Goal: Find specific page/section: Find specific page/section

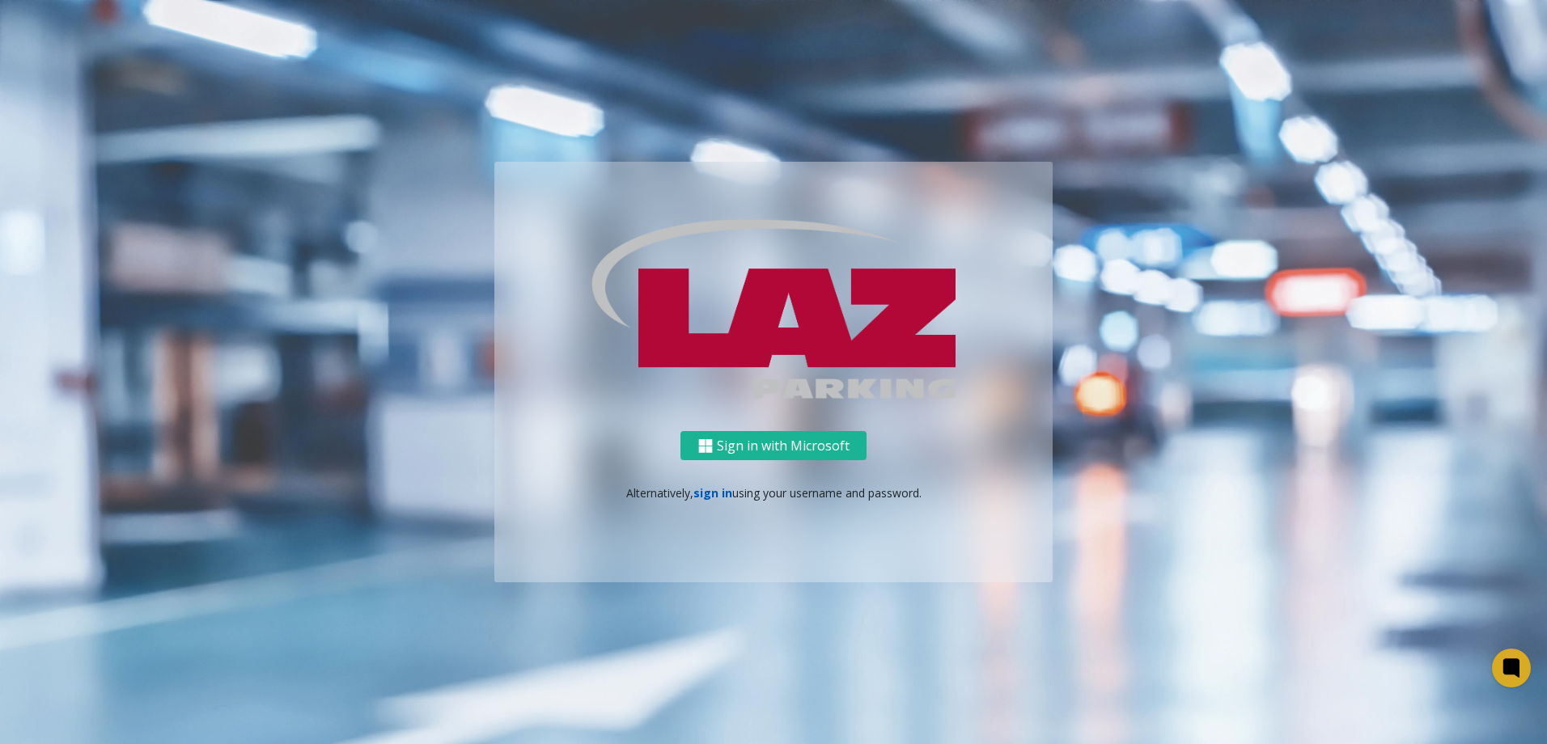
click at [726, 492] on link "sign in" at bounding box center [712, 492] width 39 height 15
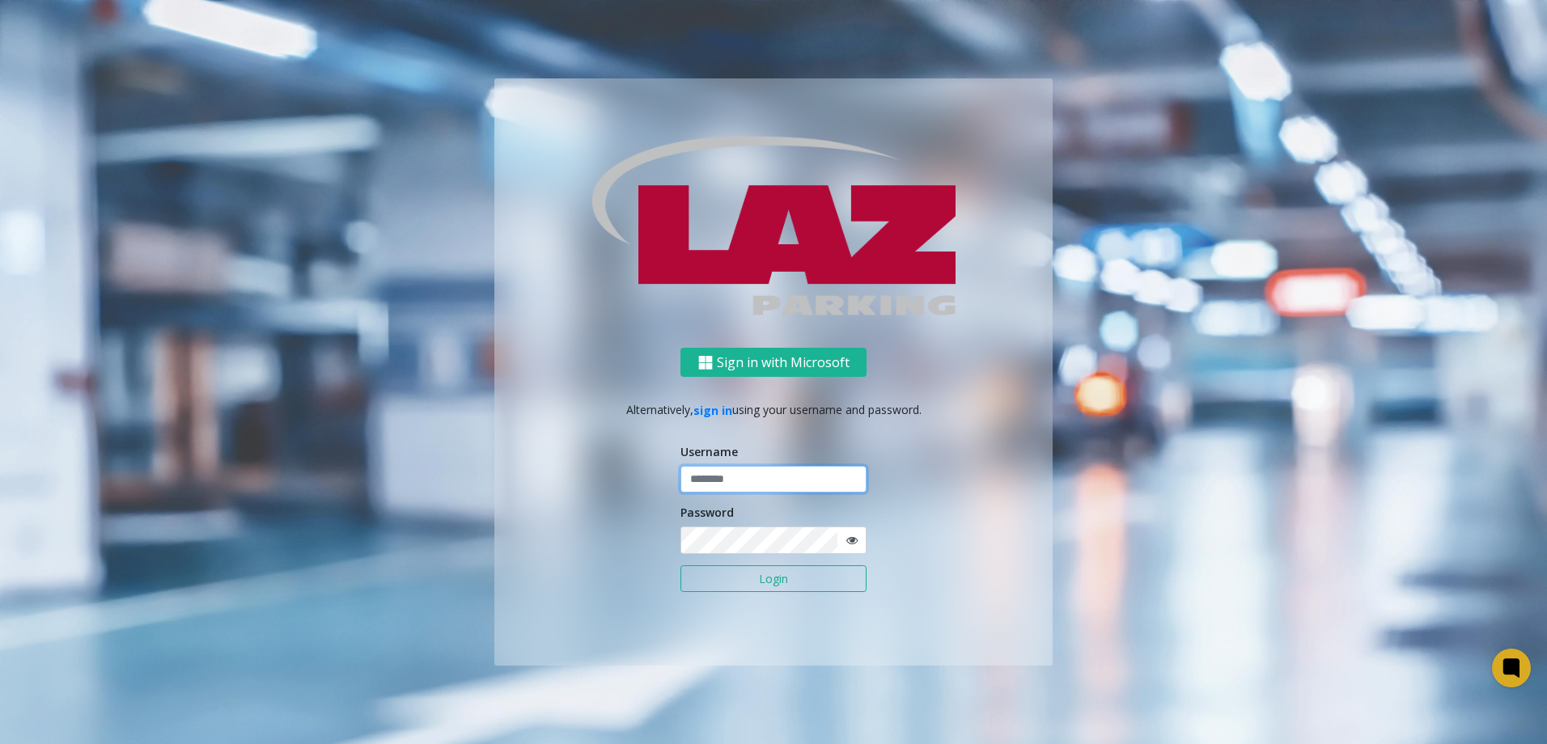
type input "*******"
click at [722, 574] on button "Login" at bounding box center [773, 579] width 186 height 28
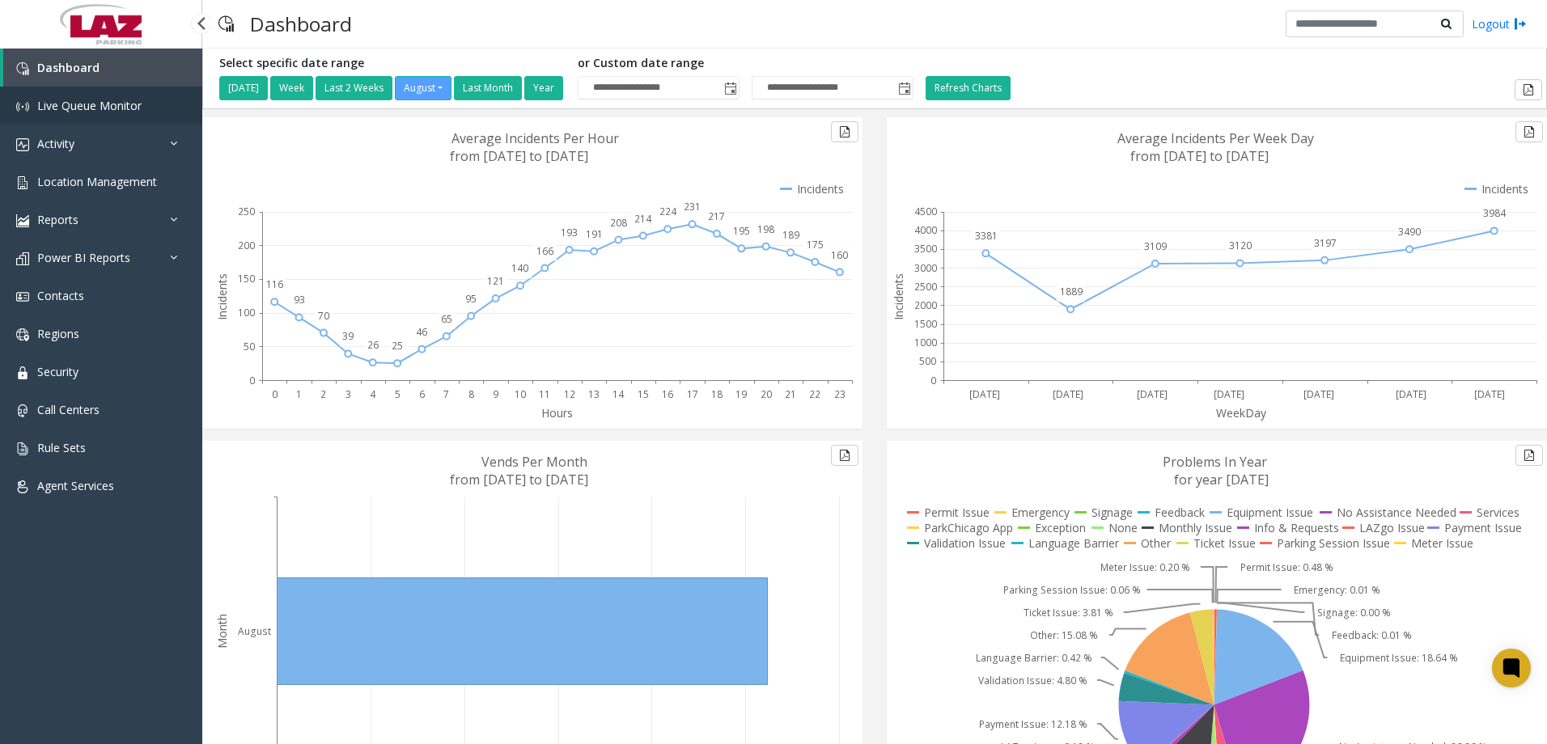
click at [73, 112] on span "Live Queue Monitor" at bounding box center [89, 105] width 104 height 15
click at [111, 180] on span "Location Management" at bounding box center [97, 181] width 120 height 15
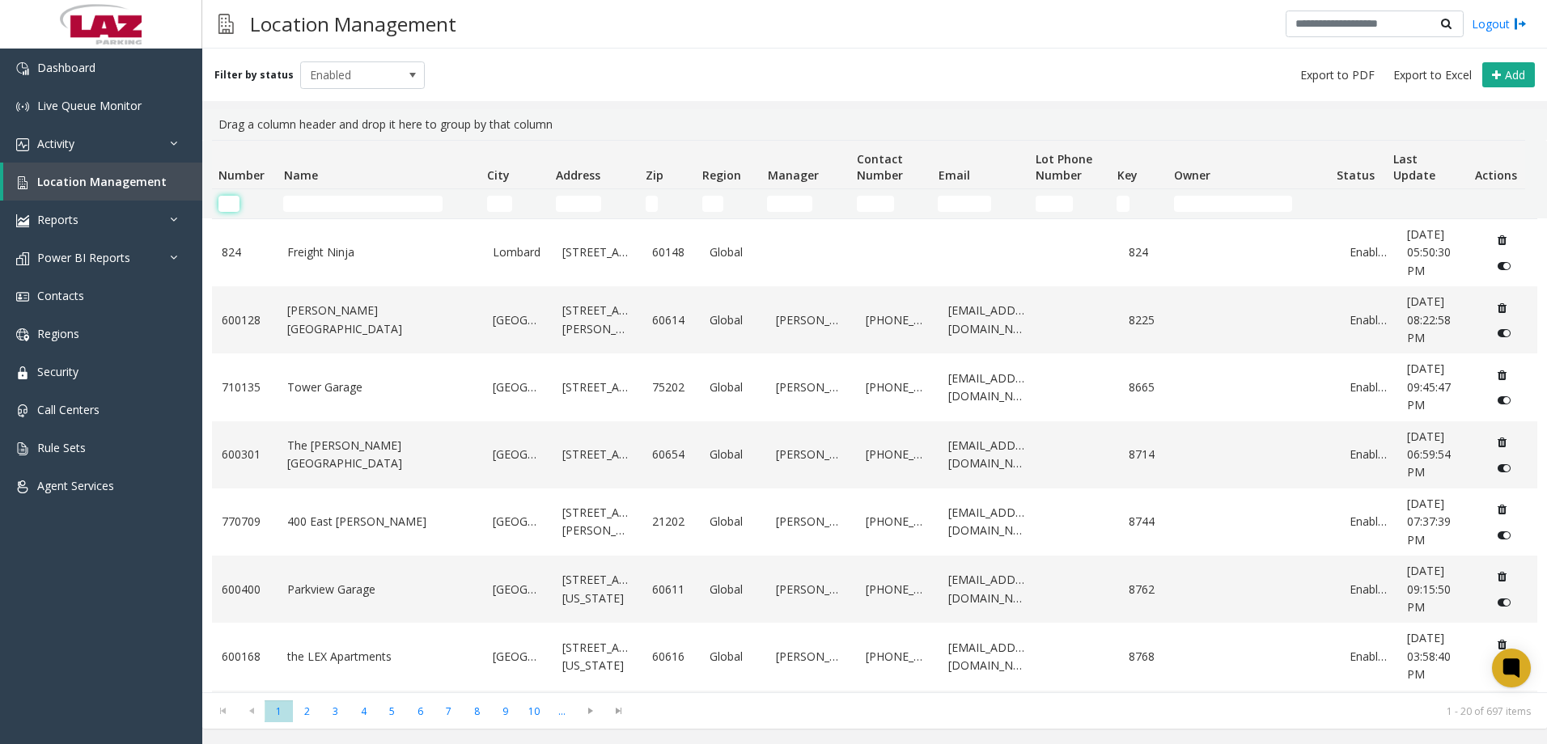
click at [232, 201] on input "Number Filter" at bounding box center [228, 204] width 21 height 16
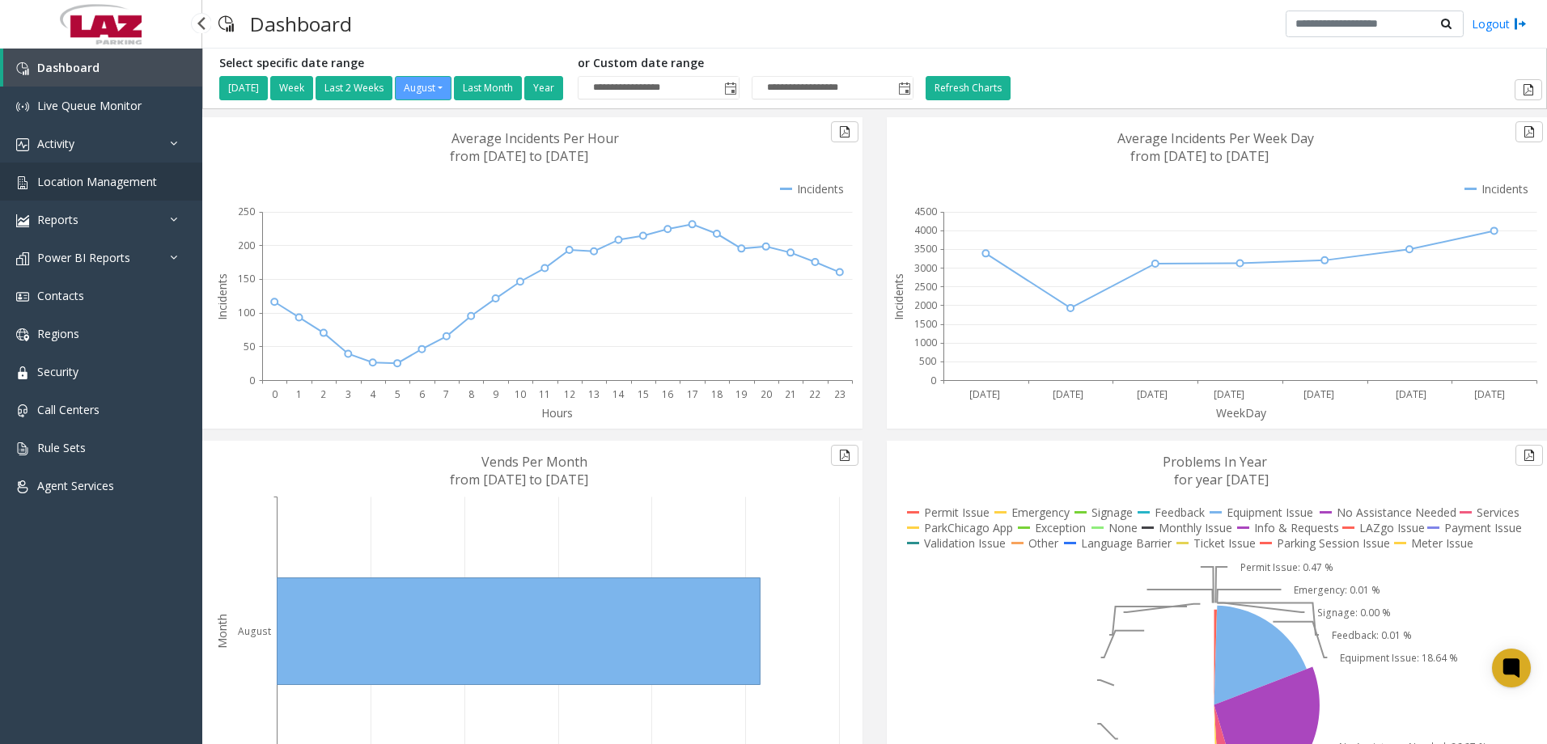
click at [108, 177] on span "Location Management" at bounding box center [97, 181] width 120 height 15
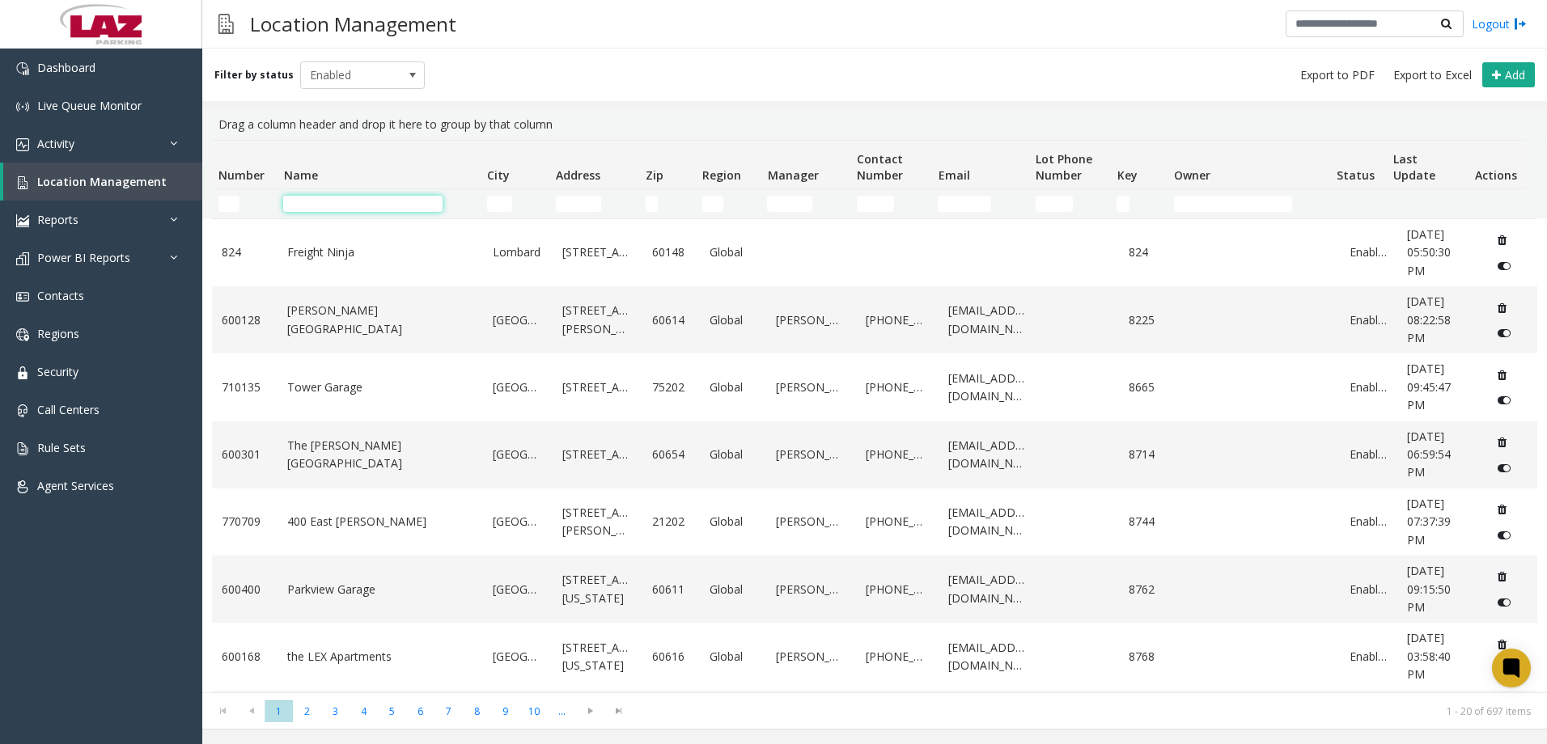
click at [299, 214] on td "Name Filter" at bounding box center [378, 203] width 203 height 29
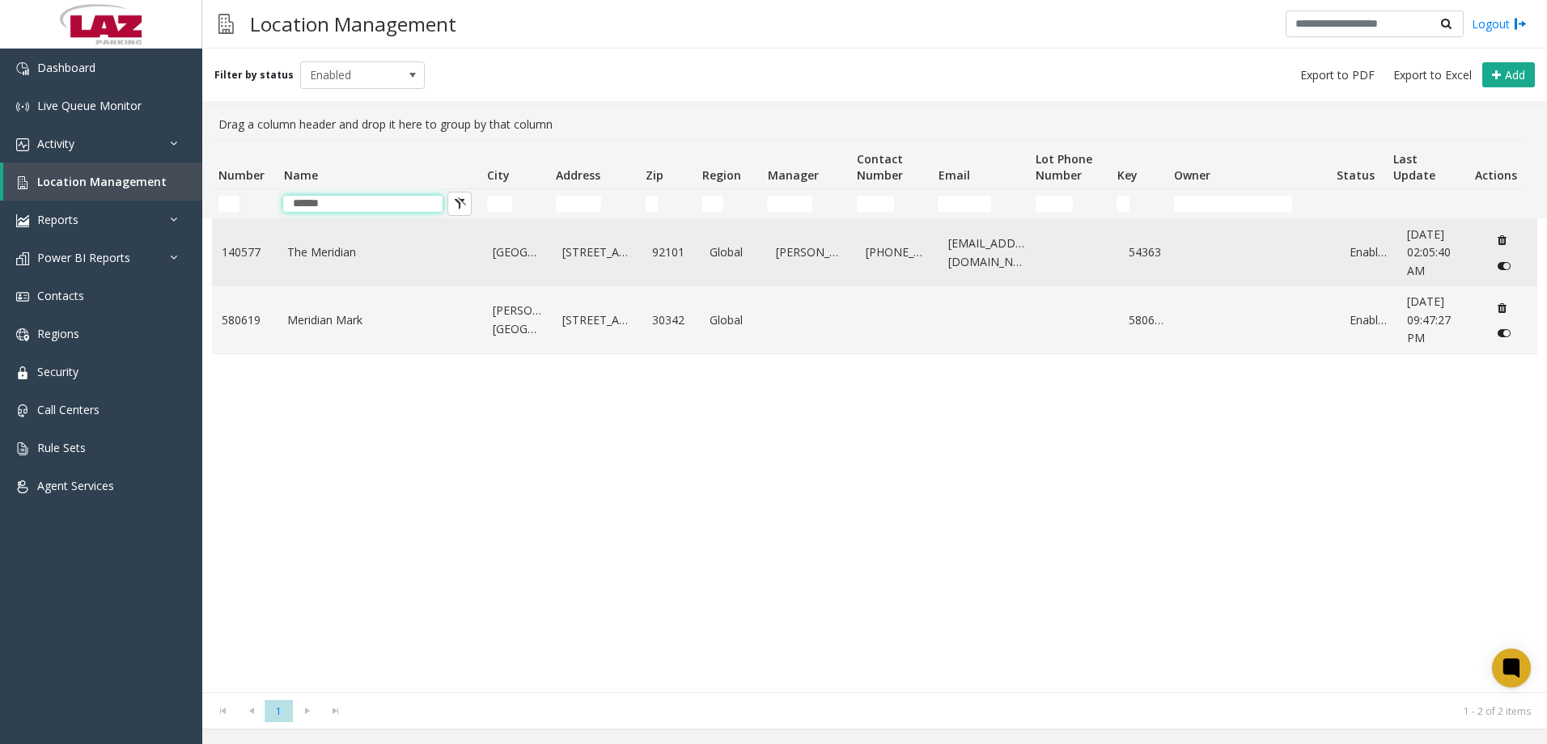
type input "******"
click at [383, 238] on td "The Meridian" at bounding box center [379, 252] width 205 height 67
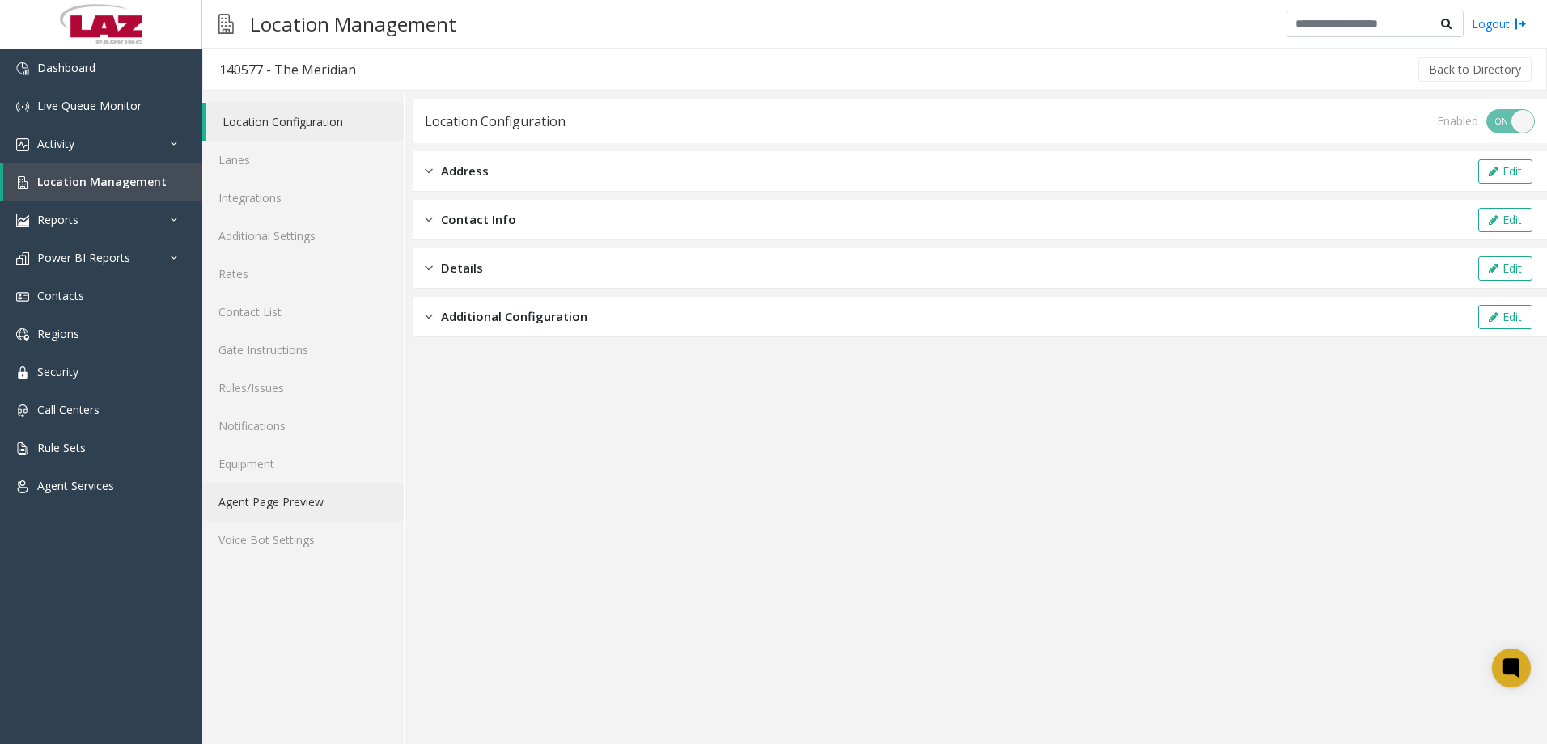
click at [318, 504] on link "Agent Page Preview" at bounding box center [302, 502] width 201 height 38
